Goal: Task Accomplishment & Management: Use online tool/utility

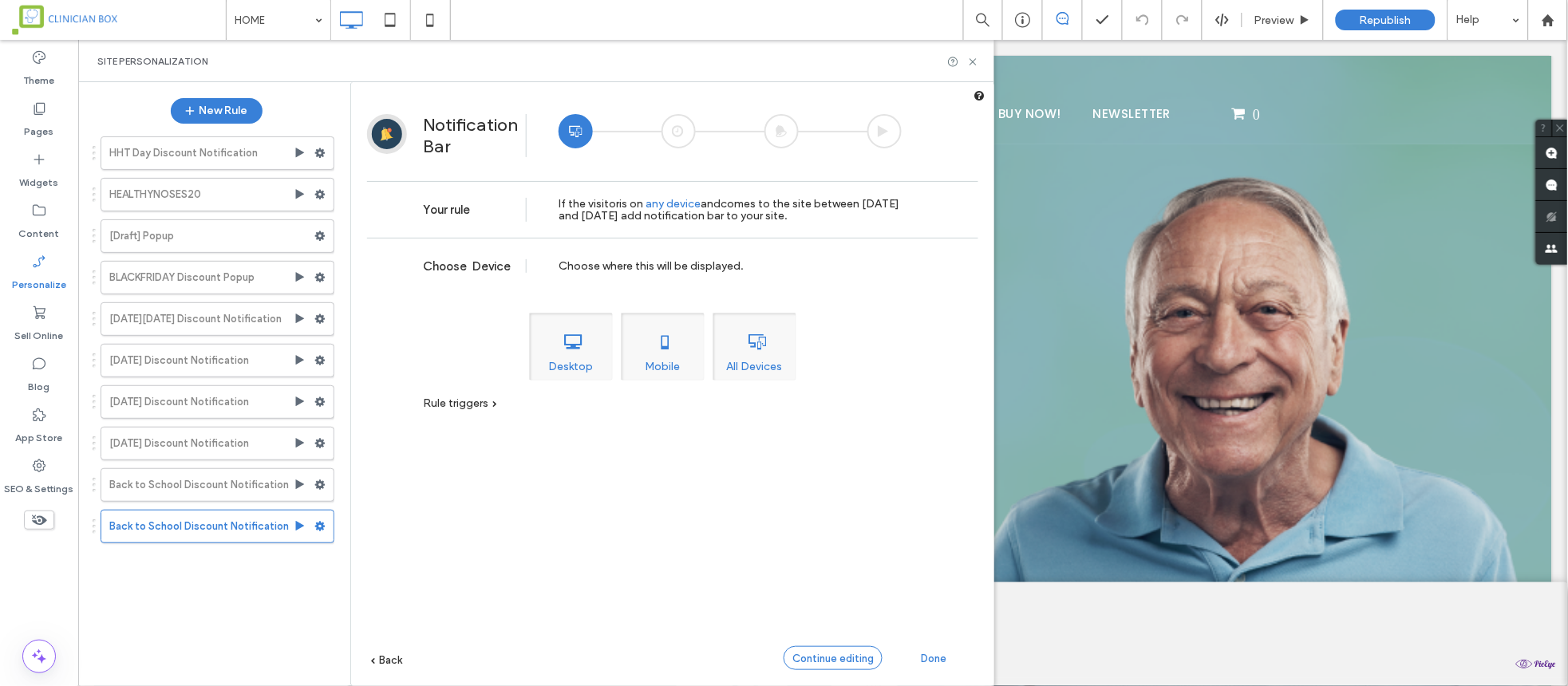
click at [832, 653] on span "Continue editing" at bounding box center [833, 658] width 81 height 12
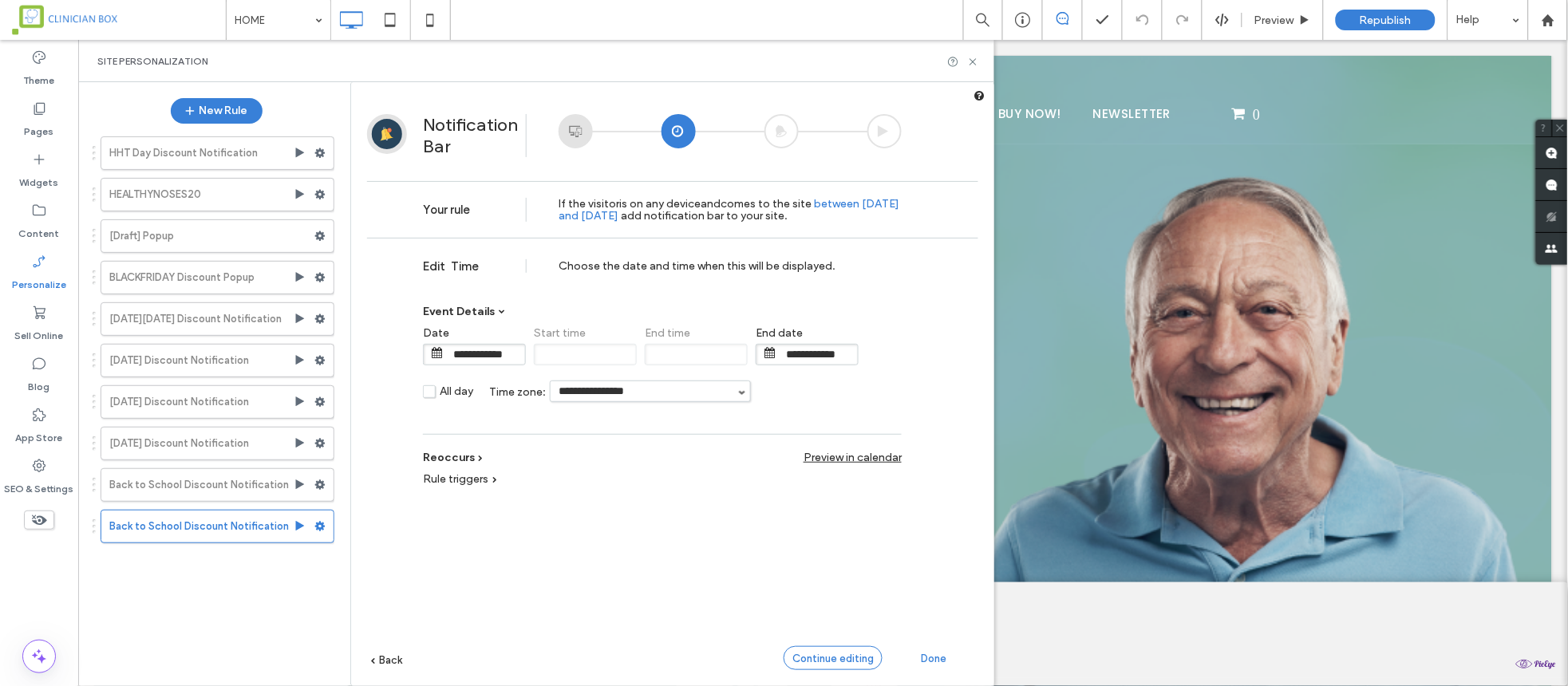
click at [827, 658] on span "Continue editing" at bounding box center [833, 658] width 81 height 12
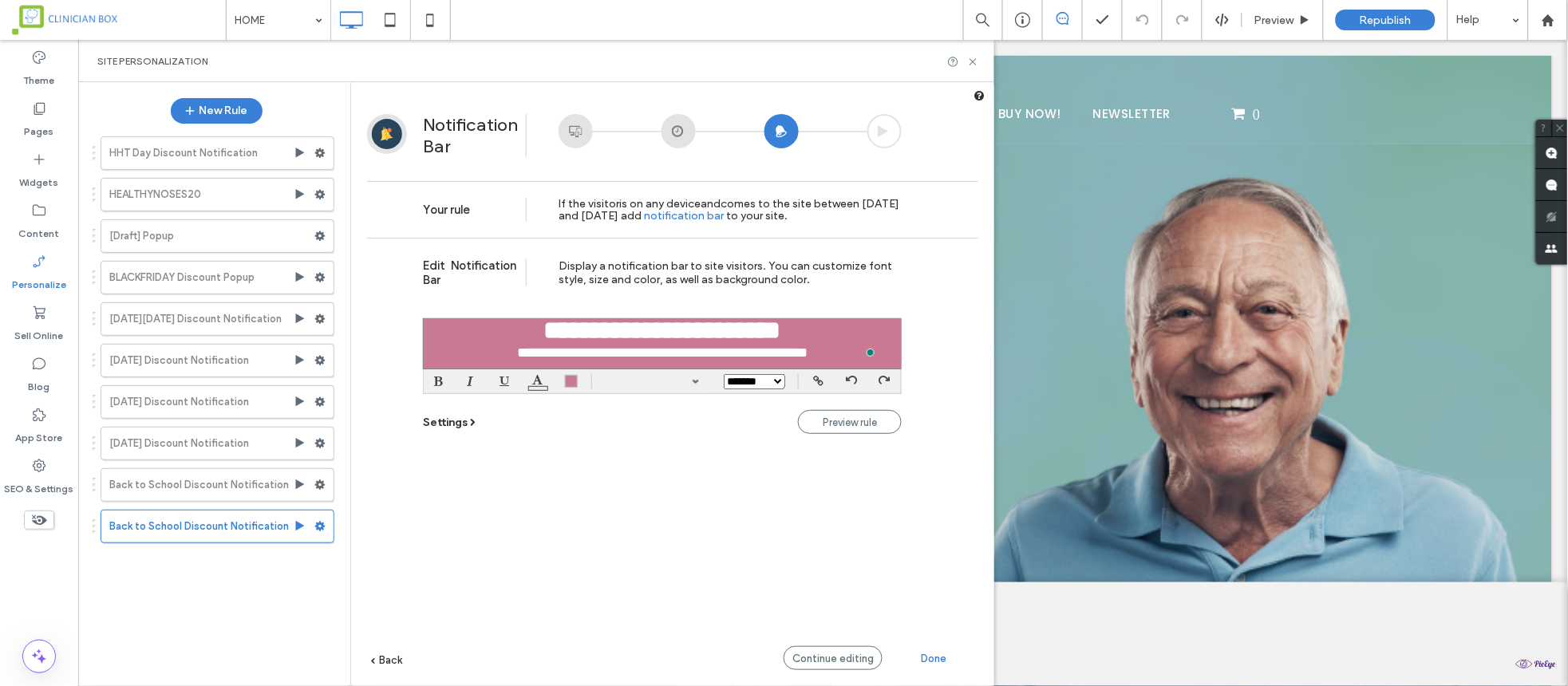
scroll to position [28, 0]
click at [861, 346] on div "**********" at bounding box center [661, 353] width 464 height 16
click at [456, 423] on span "Settings" at bounding box center [444, 423] width 44 height 14
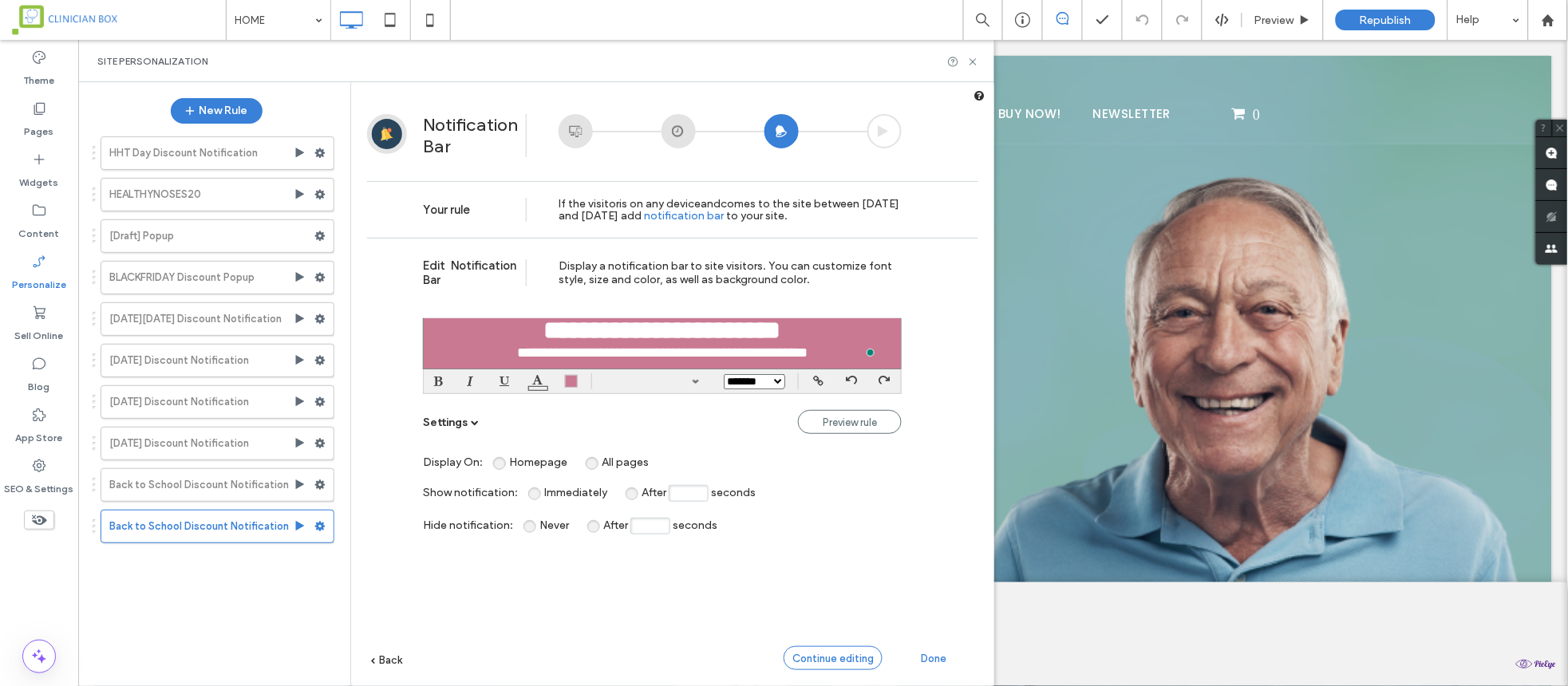
click at [826, 662] on span "Continue editing" at bounding box center [833, 658] width 81 height 12
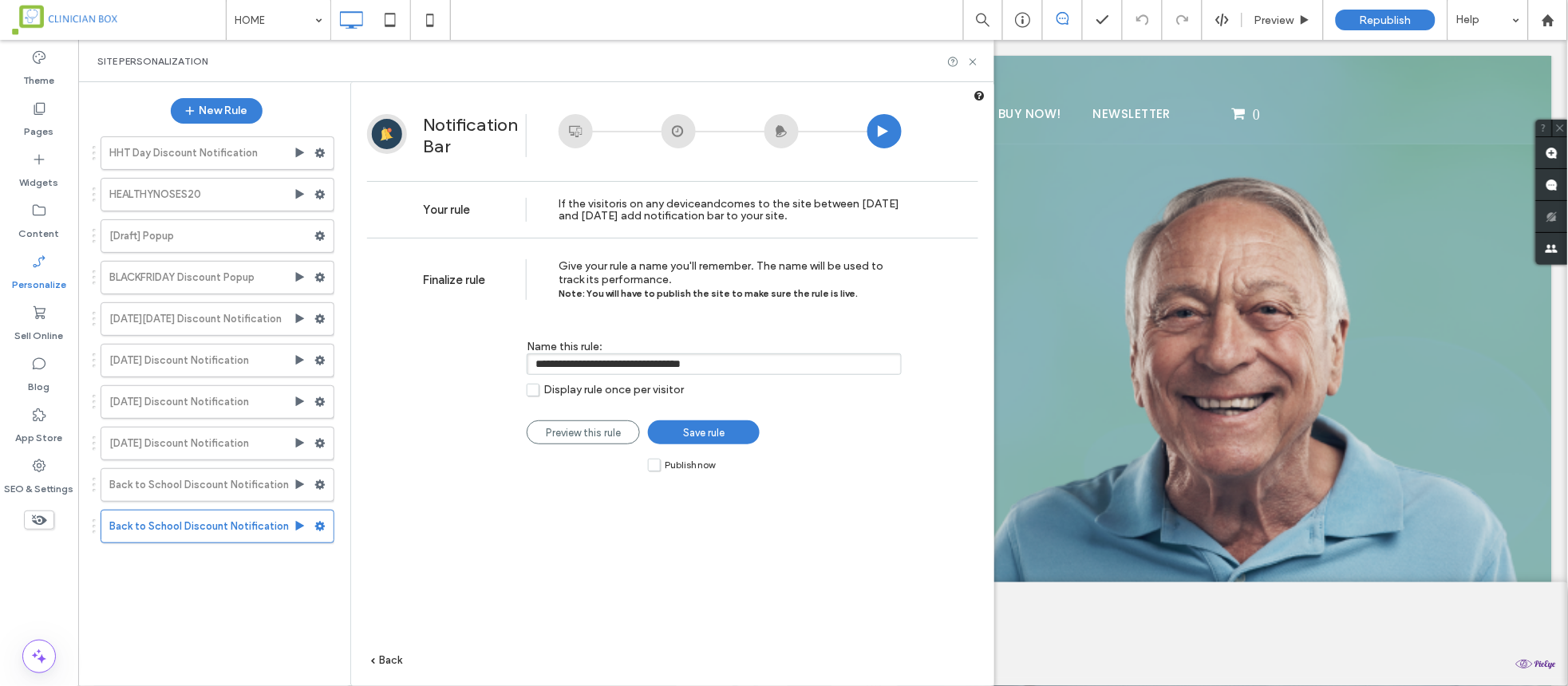
click at [670, 131] on div at bounding box center [679, 131] width 34 height 34
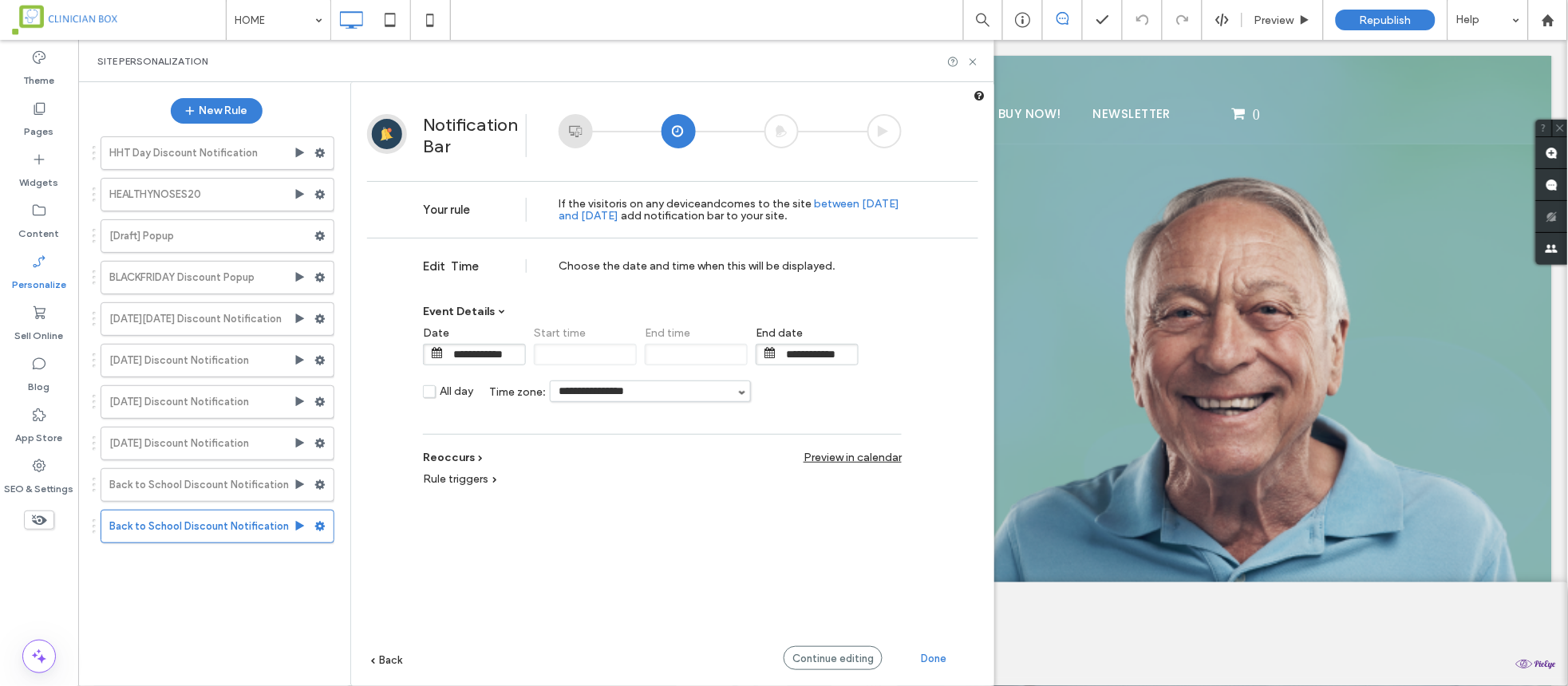
click at [584, 128] on div at bounding box center [575, 131] width 34 height 34
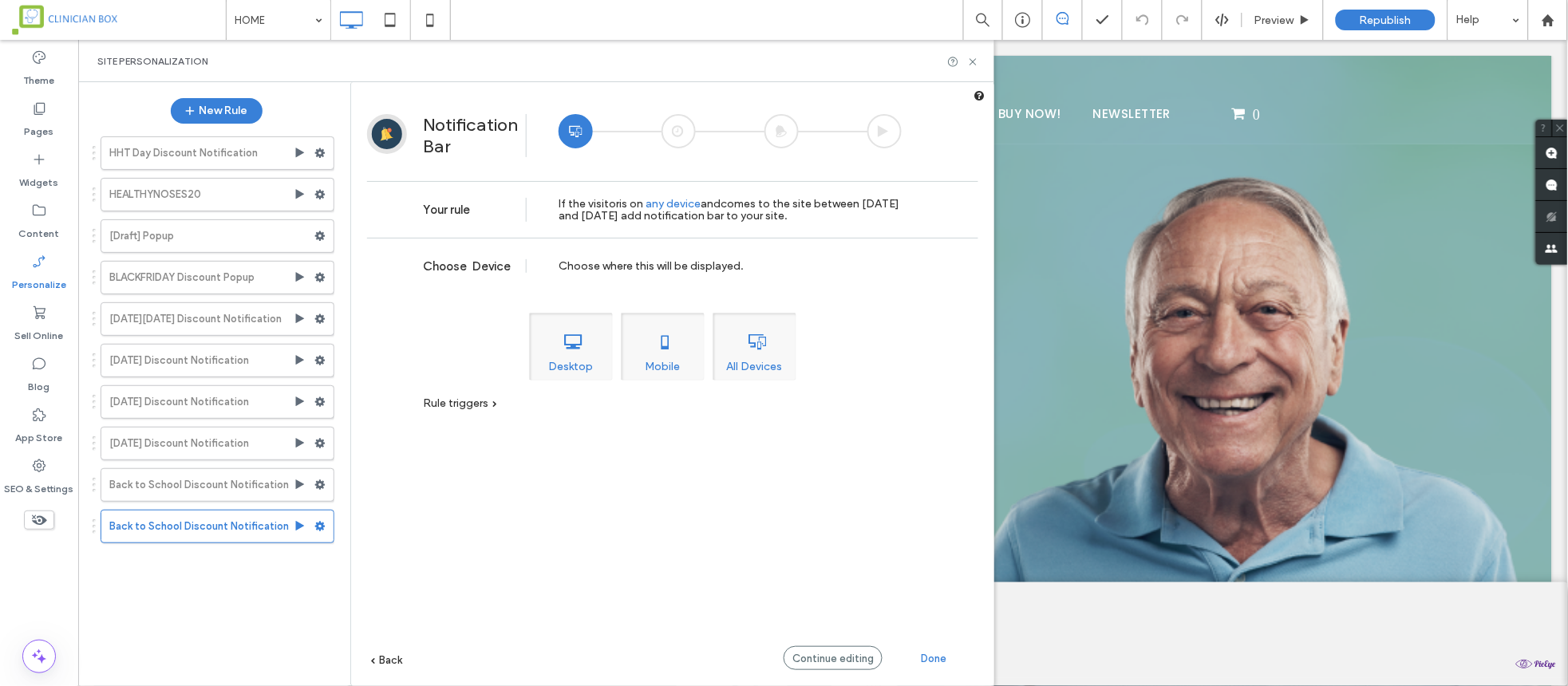
click at [766, 363] on div "All Devices" at bounding box center [755, 347] width 84 height 68
click at [752, 352] on div "All Devices" at bounding box center [755, 347] width 84 height 68
click at [698, 360] on div "Mobile" at bounding box center [662, 347] width 84 height 68
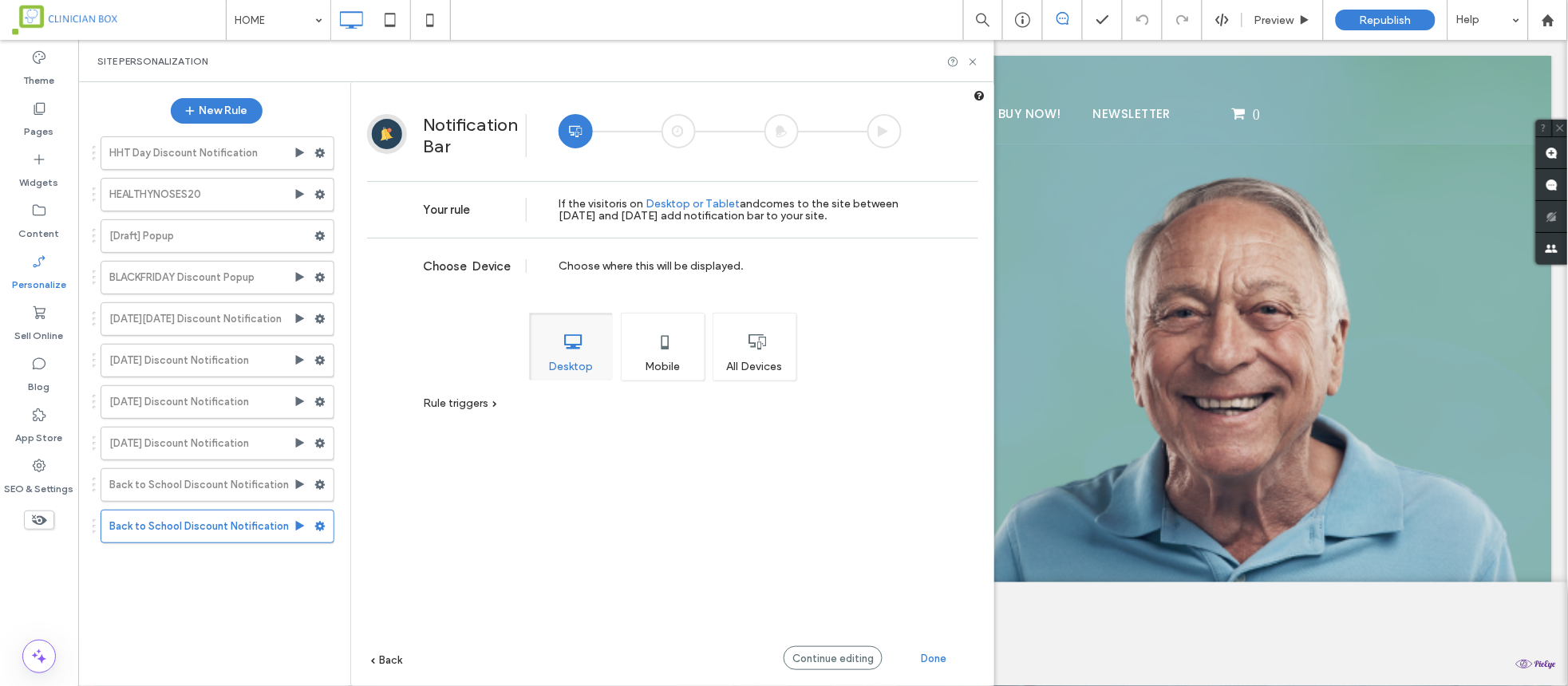
click at [760, 366] on div "All Devices" at bounding box center [755, 347] width 84 height 68
click at [442, 406] on span "Rule triggers" at bounding box center [455, 403] width 65 height 14
click at [832, 652] on div "Continue editing" at bounding box center [832, 658] width 99 height 24
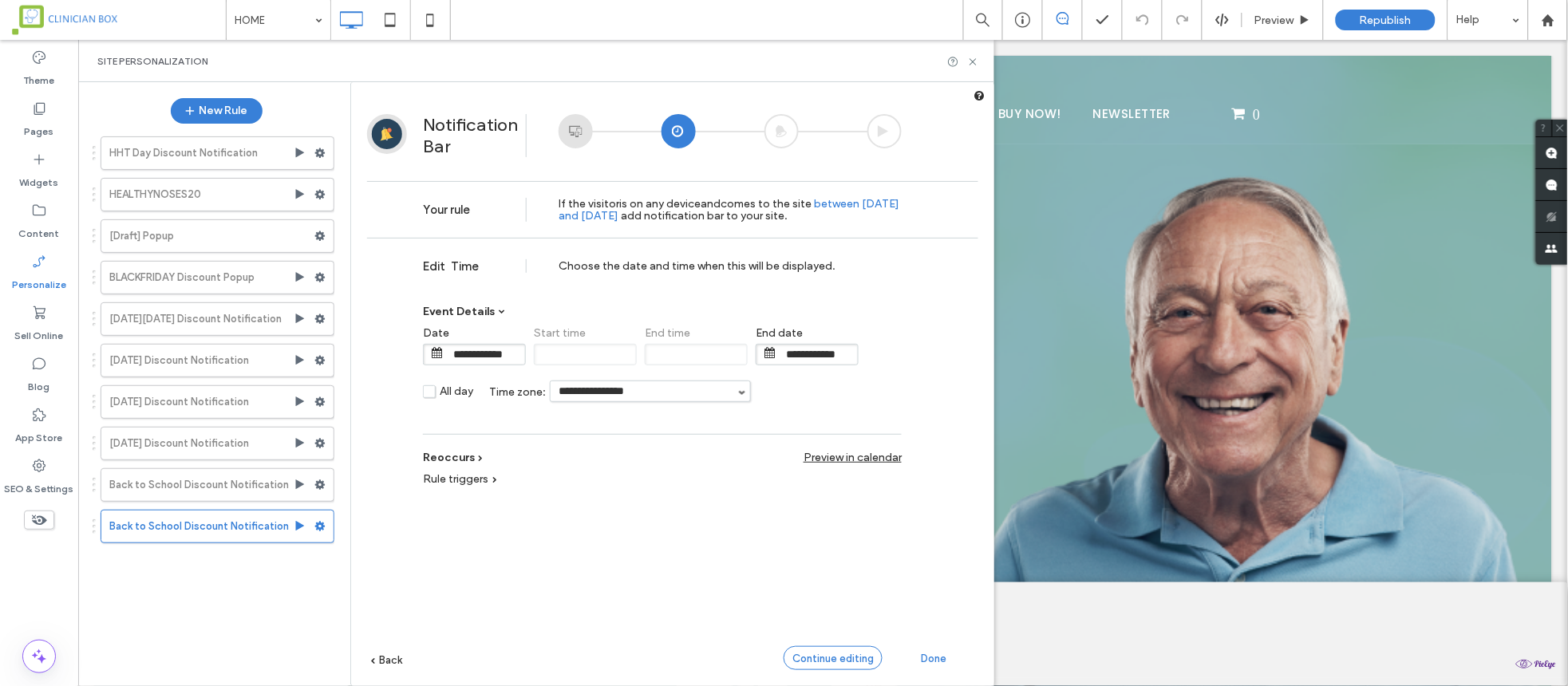
click at [832, 656] on span "Continue editing" at bounding box center [833, 658] width 81 height 12
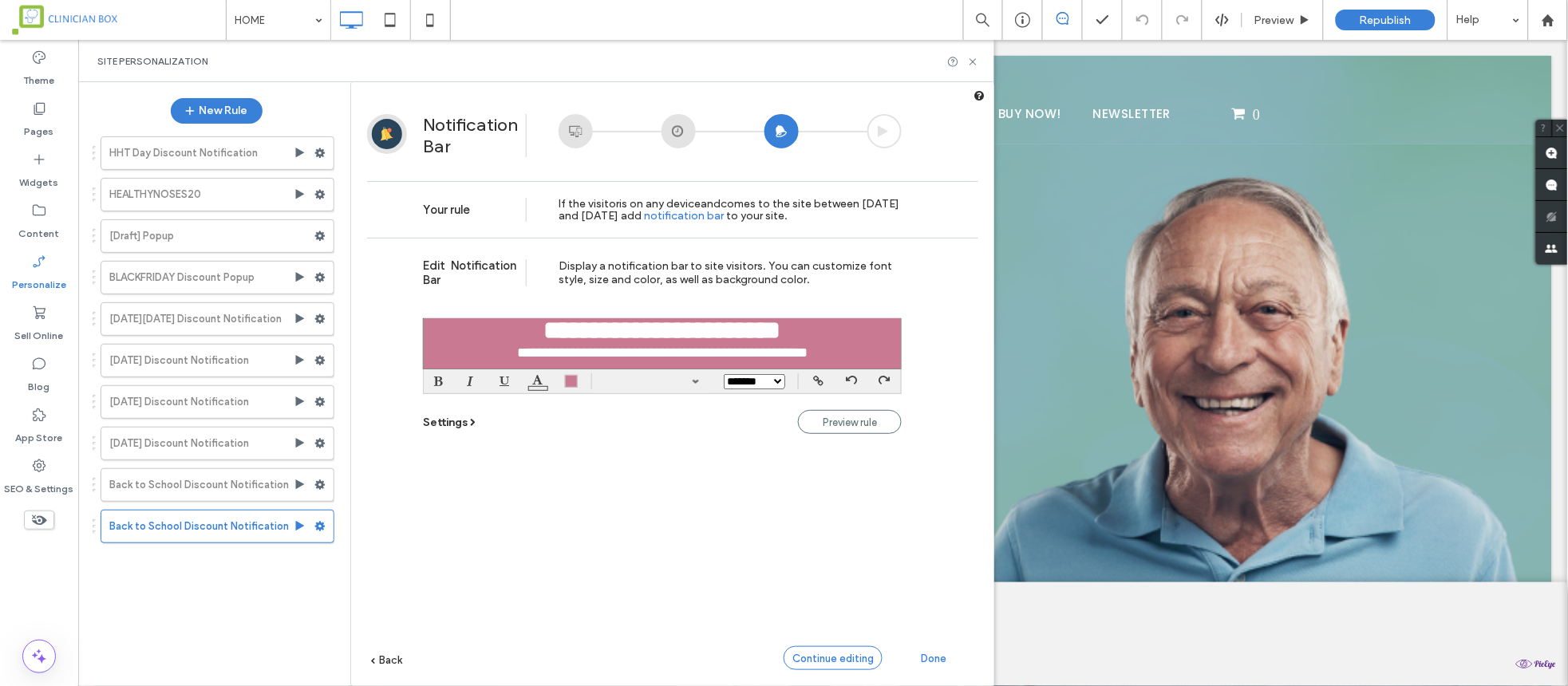
click at [852, 653] on span "Continue editing" at bounding box center [833, 658] width 81 height 12
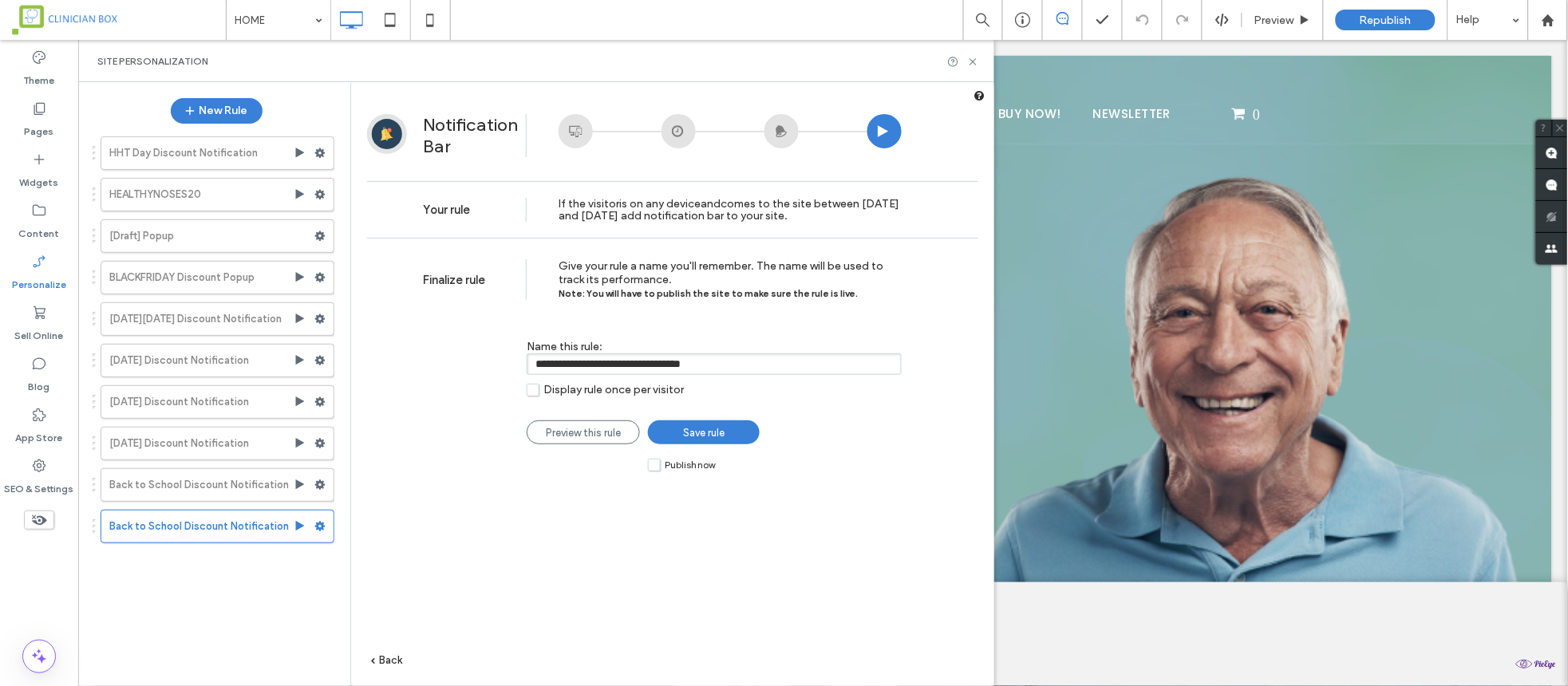
click at [653, 472] on label "Publish now" at bounding box center [681, 464] width 67 height 14
click at [687, 436] on span "Save rule" at bounding box center [704, 433] width 42 height 12
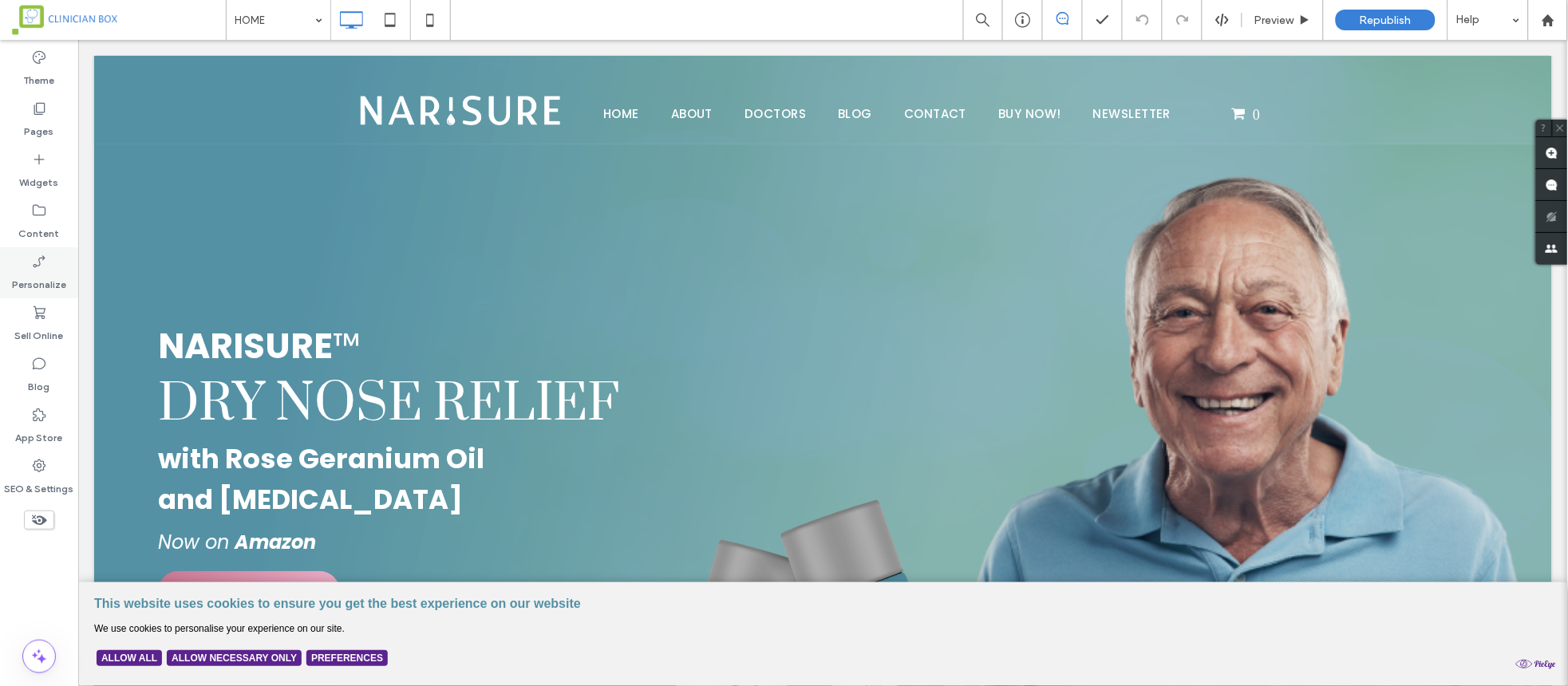
click at [45, 257] on icon at bounding box center [39, 262] width 16 height 16
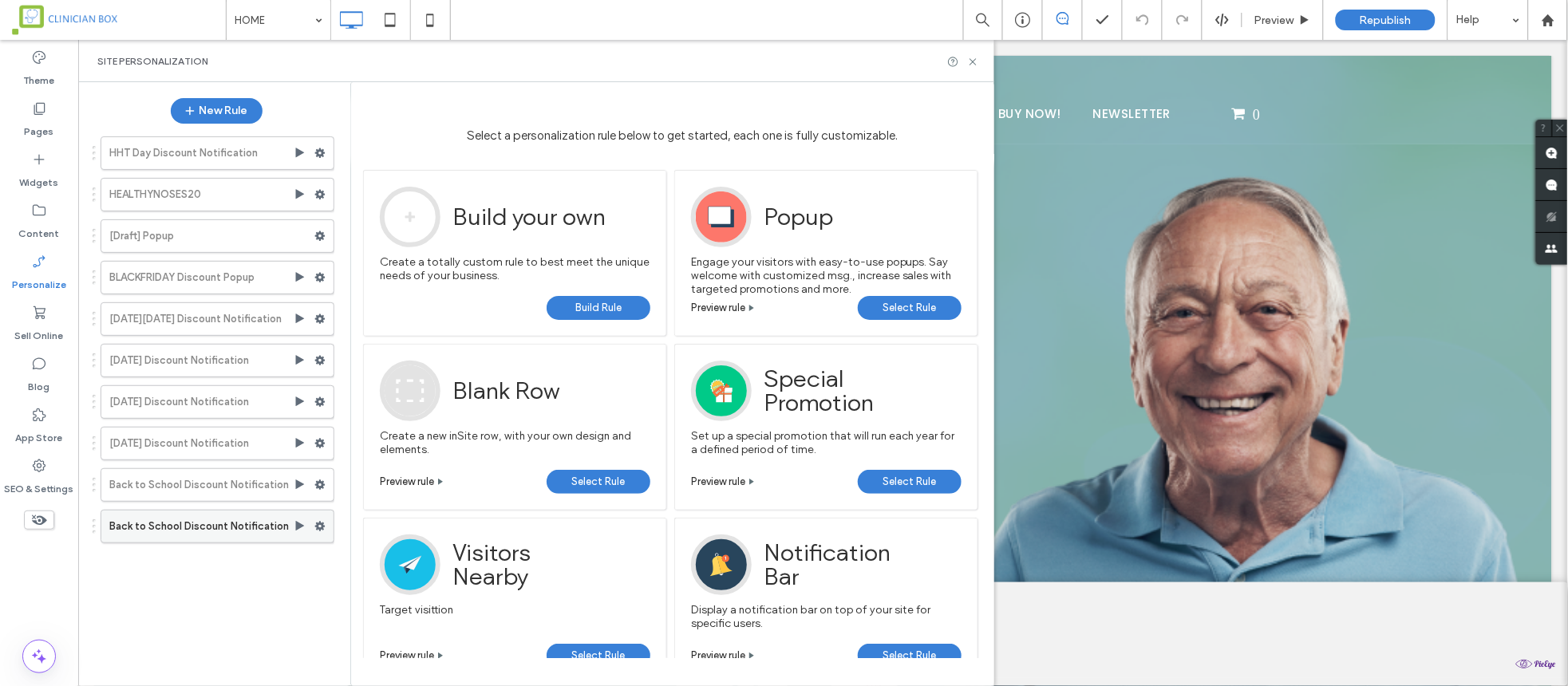
click at [297, 523] on icon at bounding box center [300, 527] width 13 height 13
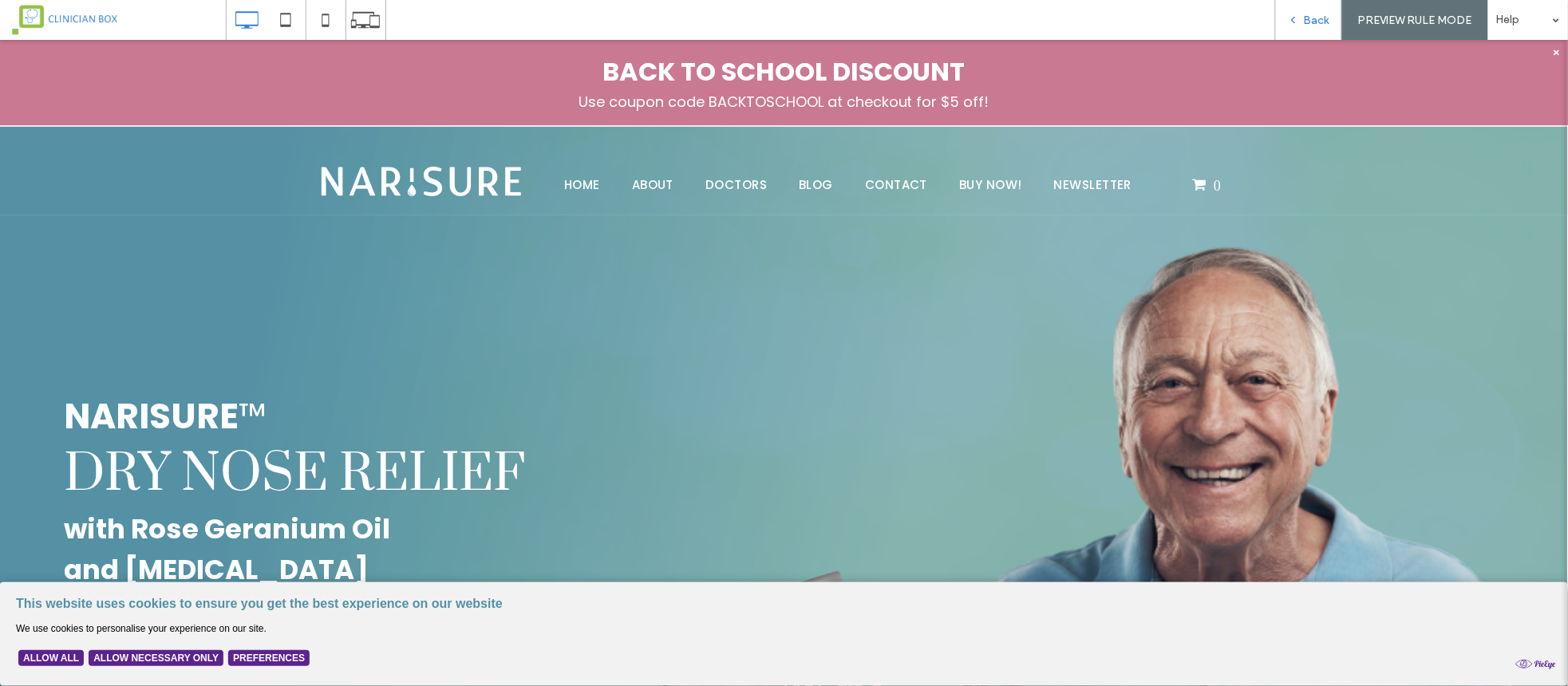
click at [1315, 19] on span "Back" at bounding box center [1316, 20] width 25 height 14
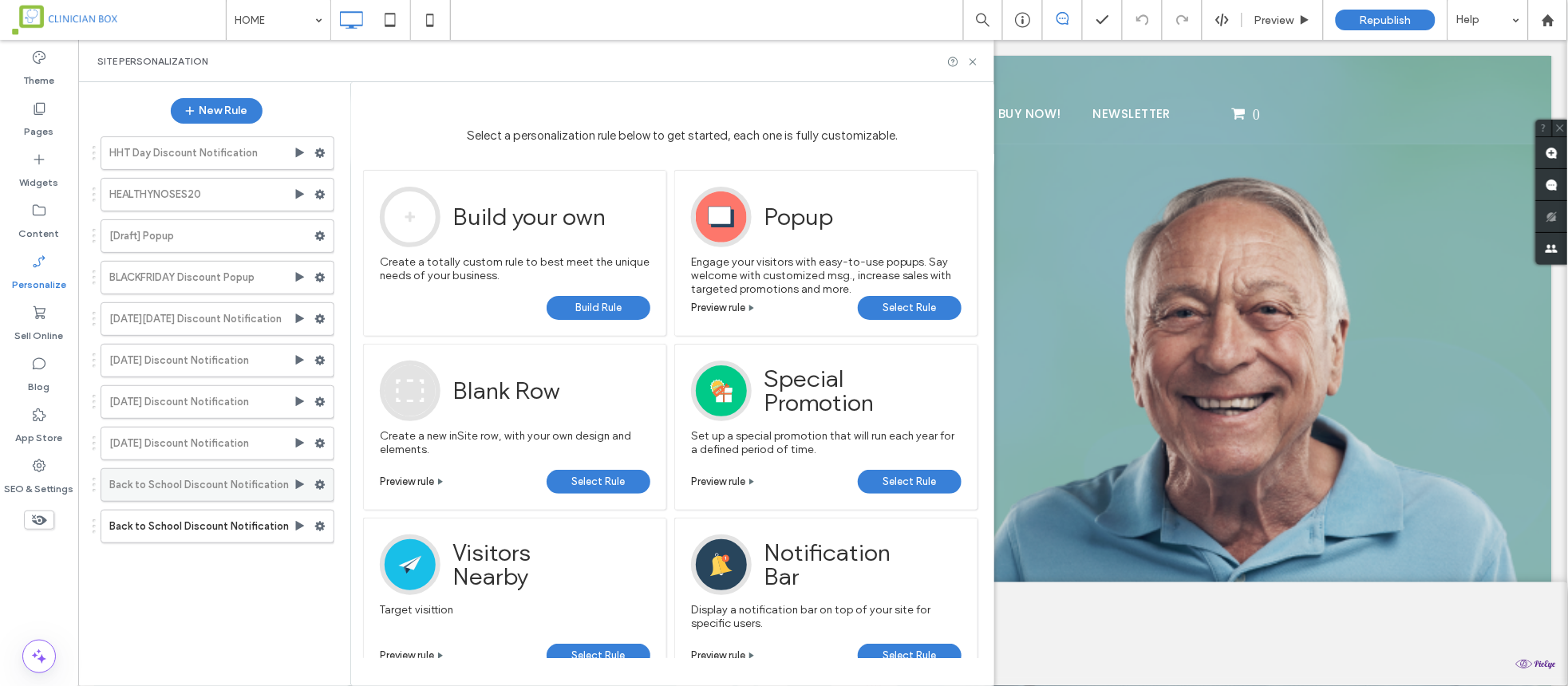
click at [319, 490] on use at bounding box center [319, 485] width 10 height 10
click at [322, 520] on span at bounding box center [319, 527] width 11 height 24
click at [250, 601] on div "HHT Day Discount Notification HEALTHYNOSES20 [Draft] Popup BLACKFRIDAY Discount…" at bounding box center [209, 401] width 252 height 545
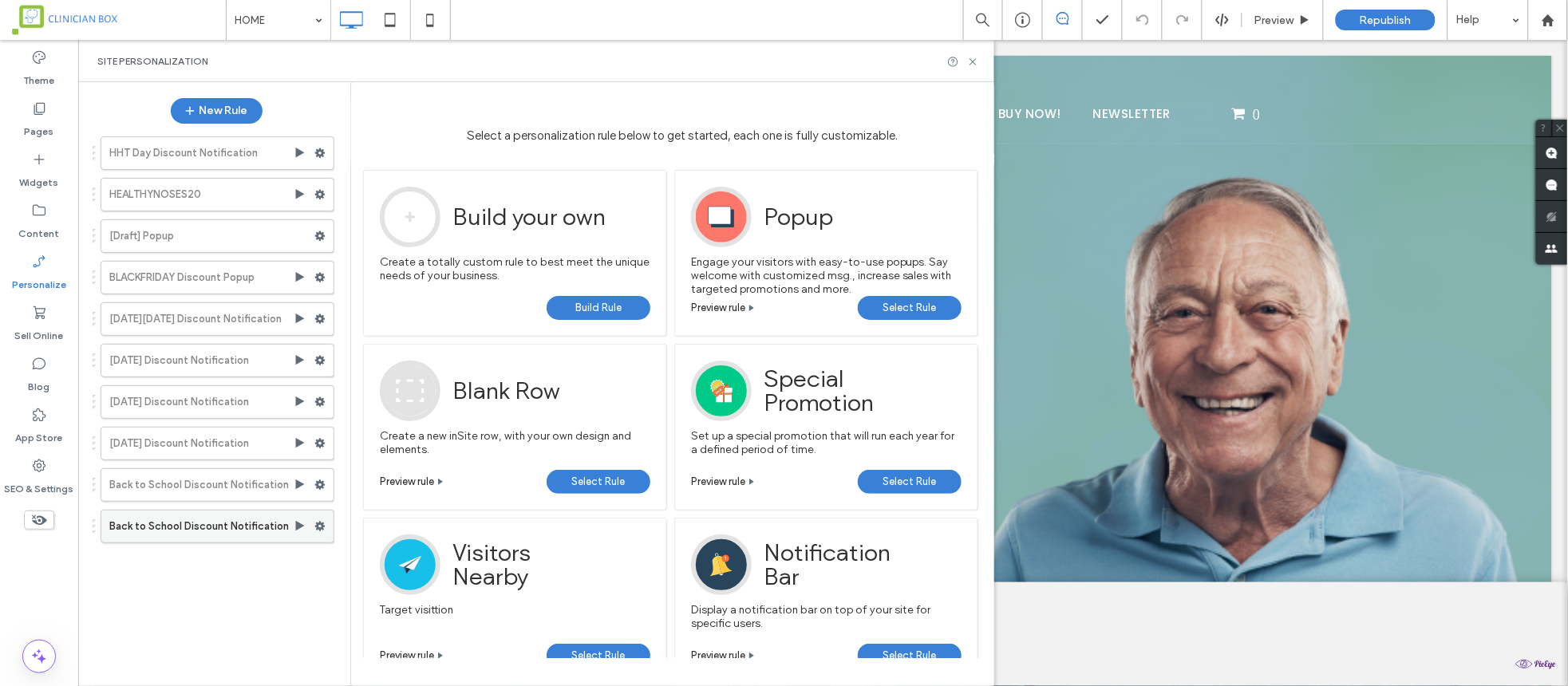
click at [233, 531] on label "Back to School Discount Notification" at bounding box center [202, 526] width 185 height 32
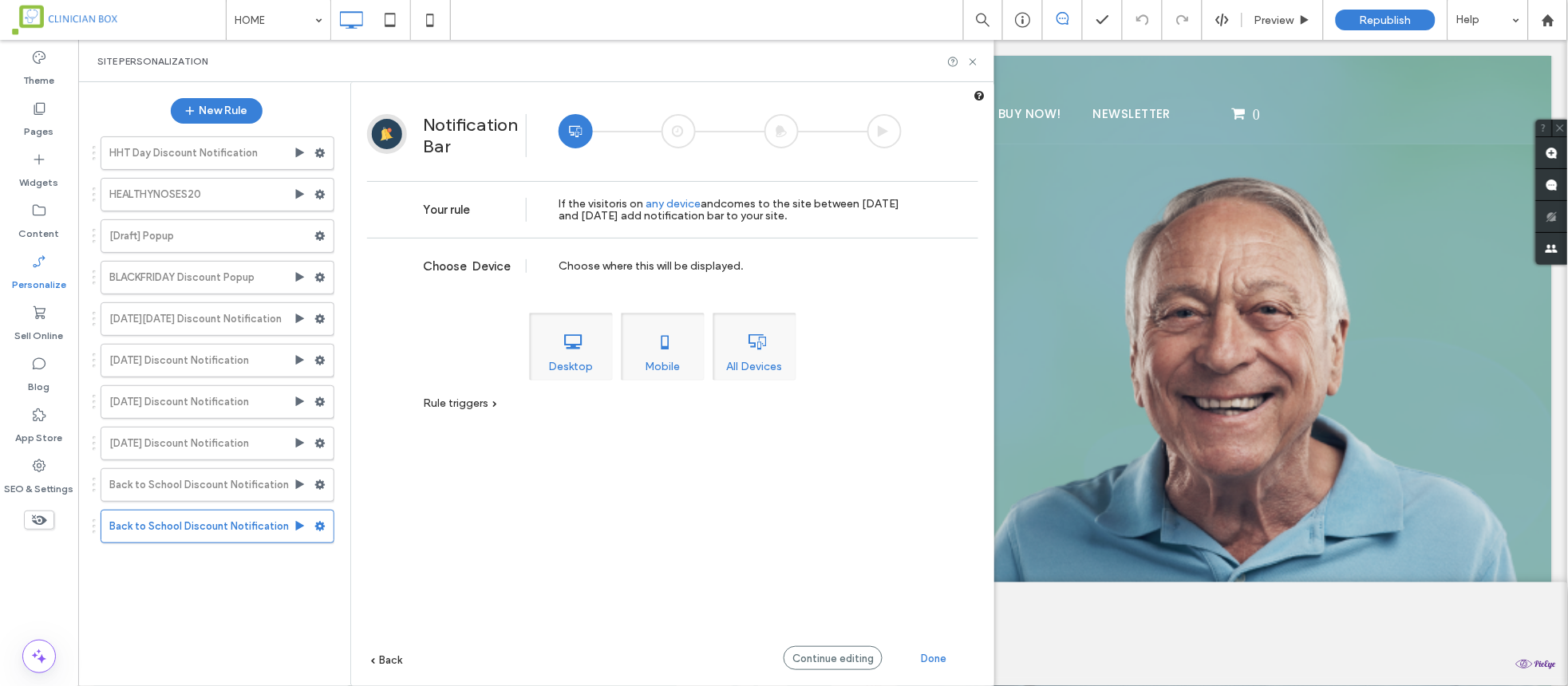
click at [469, 403] on span "Rule triggers" at bounding box center [455, 403] width 65 height 14
